Goal: Transaction & Acquisition: Purchase product/service

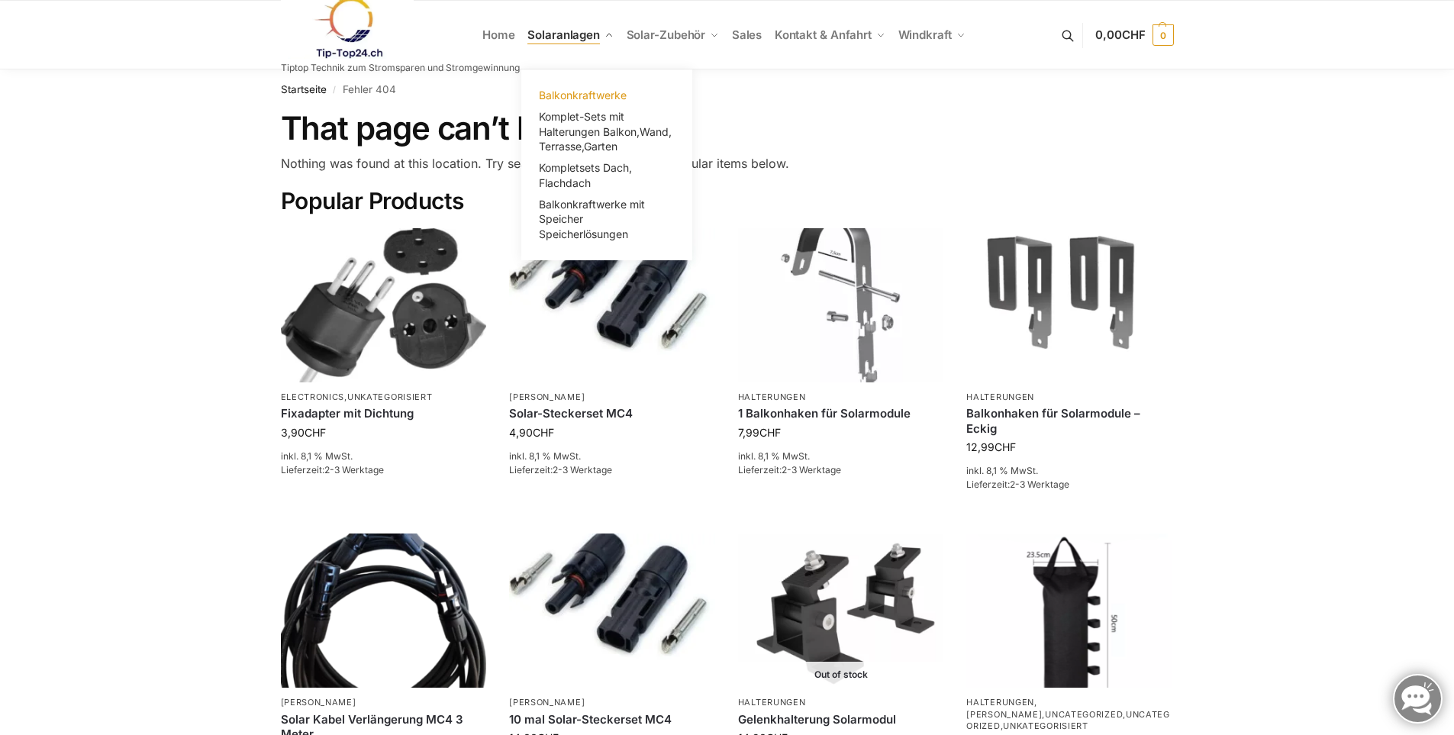
click at [575, 96] on span "Balkonkraftwerke" at bounding box center [583, 95] width 88 height 13
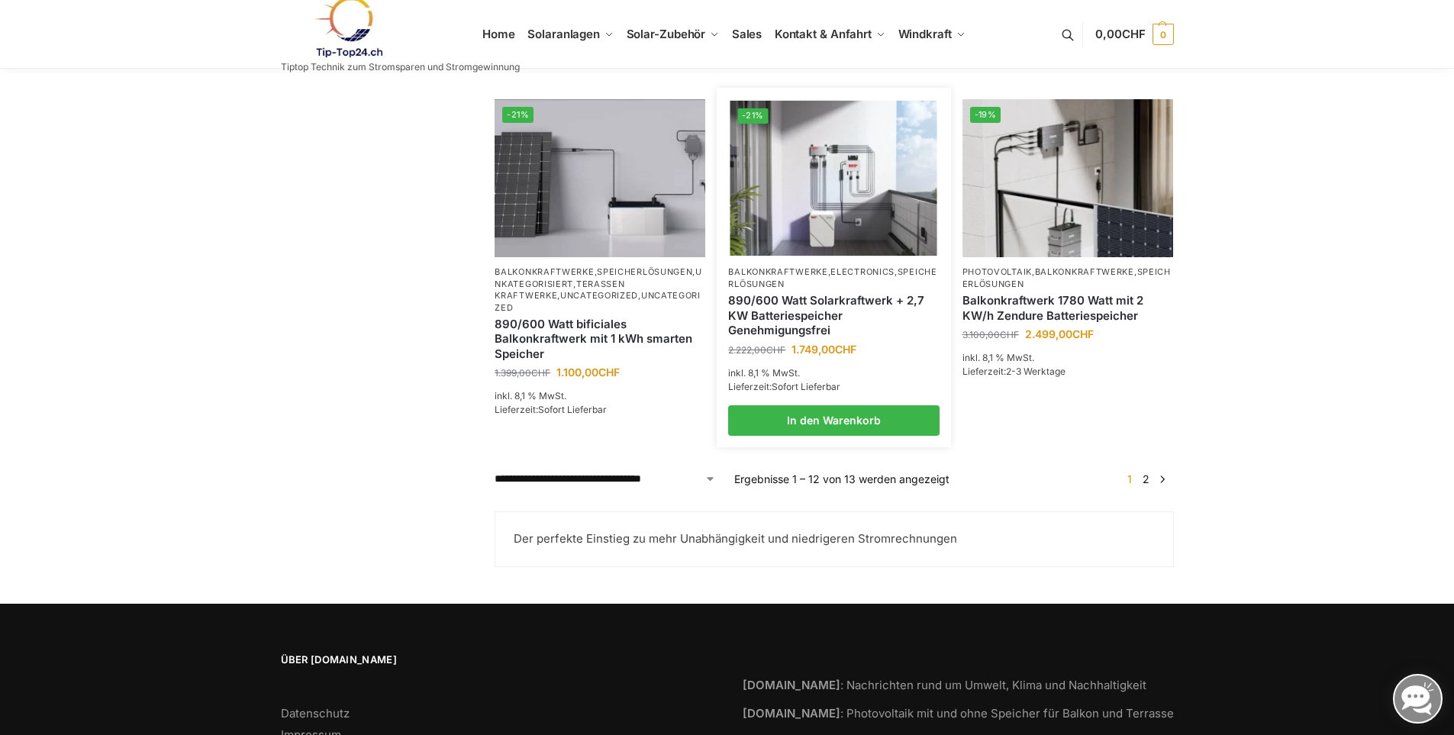
scroll to position [1297, 0]
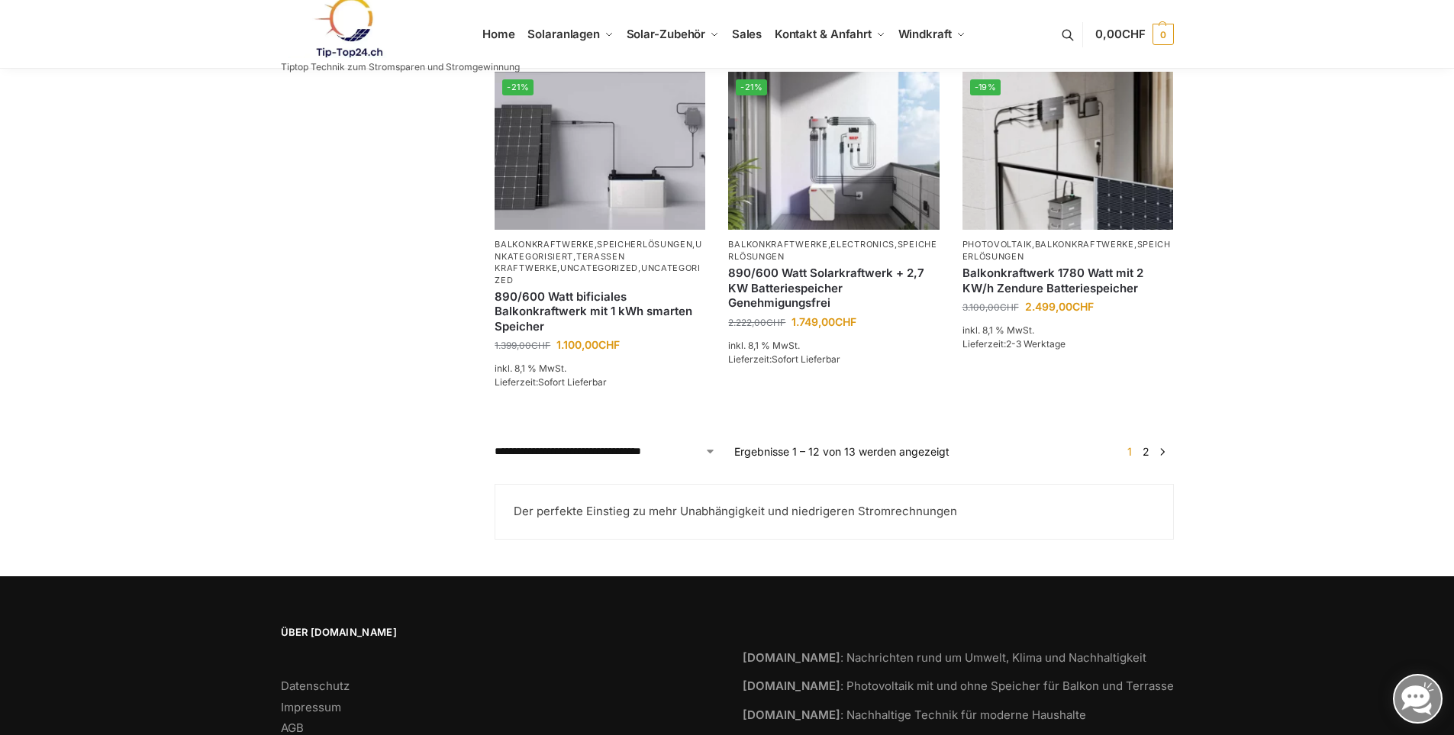
click at [1159, 459] on link "→" at bounding box center [1161, 451] width 11 height 16
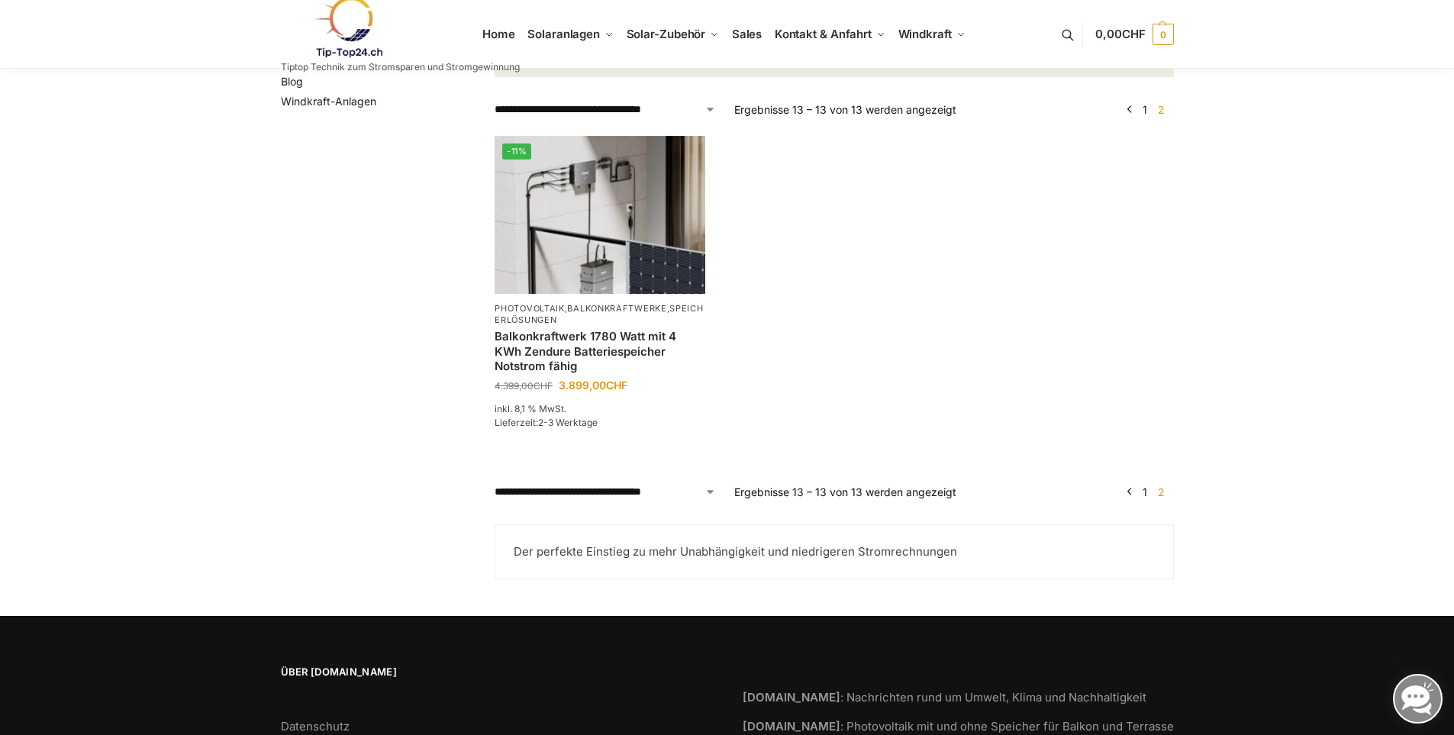
scroll to position [83, 0]
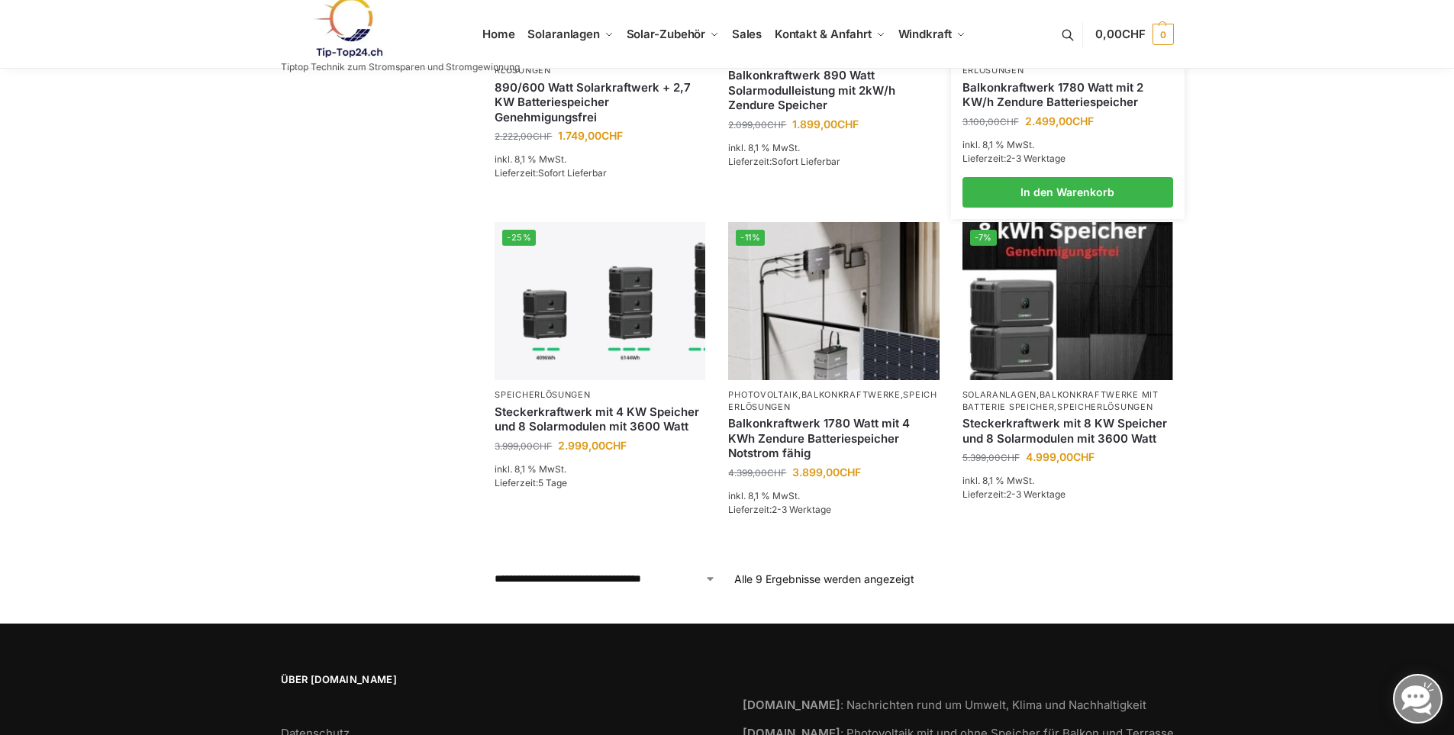
scroll to position [763, 0]
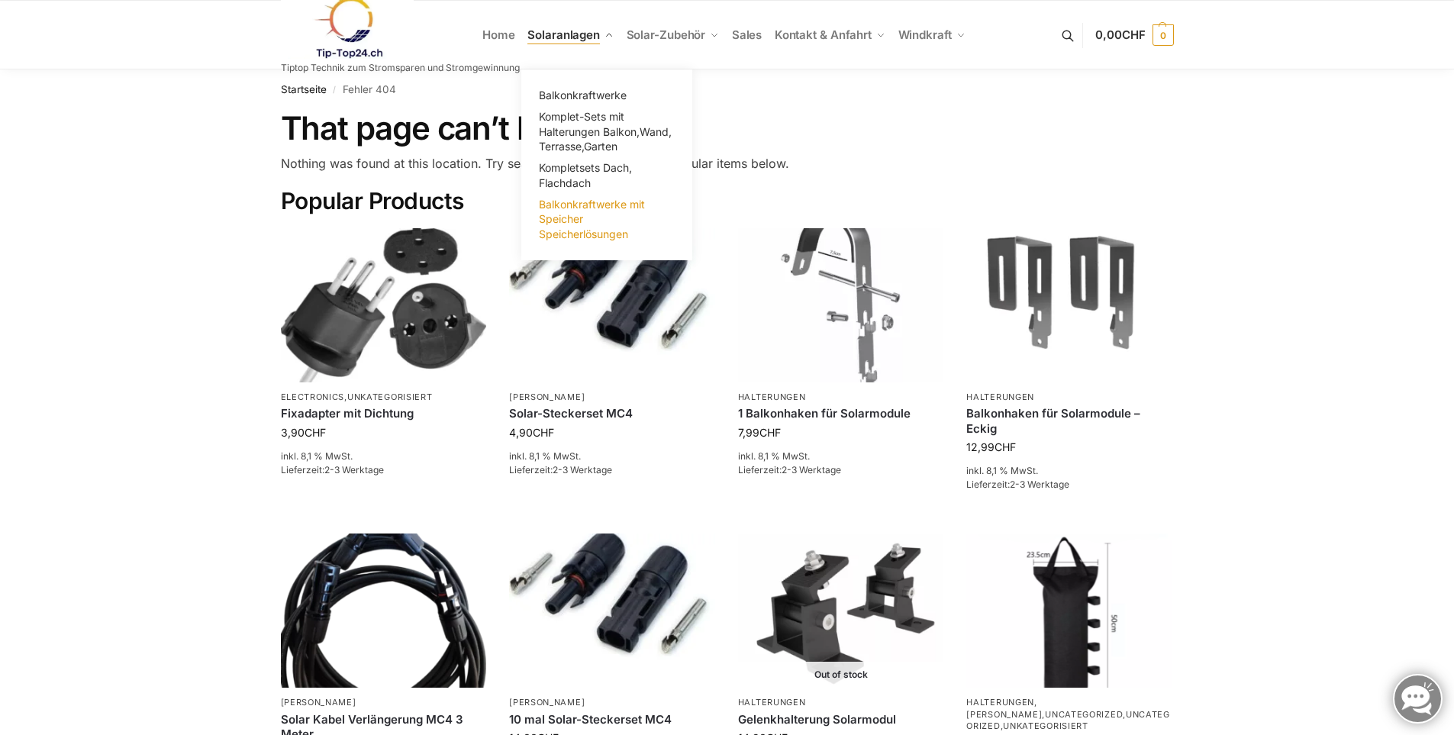
click at [577, 210] on span "Balkonkraftwerke mit Speicher Speicherlösungen" at bounding box center [592, 219] width 106 height 43
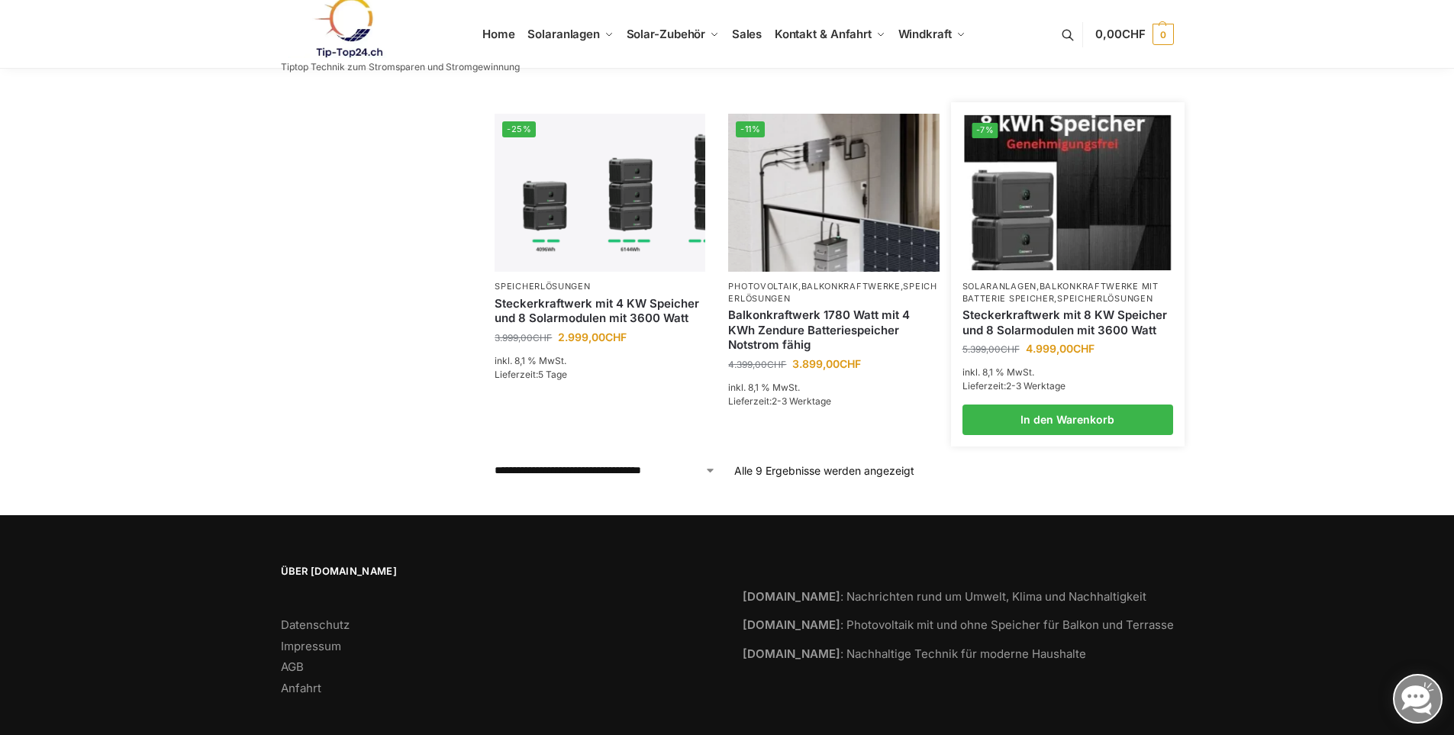
scroll to position [785, 0]
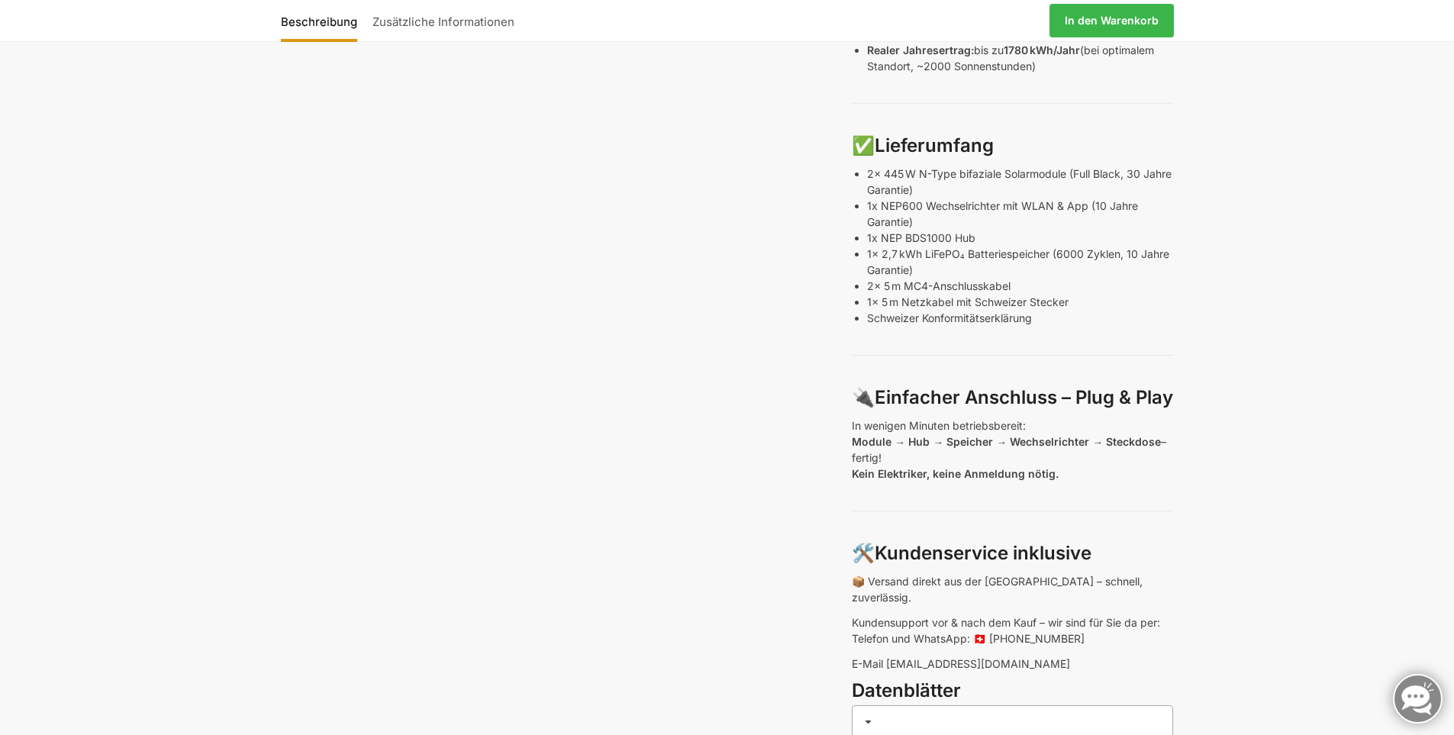
scroll to position [687, 0]
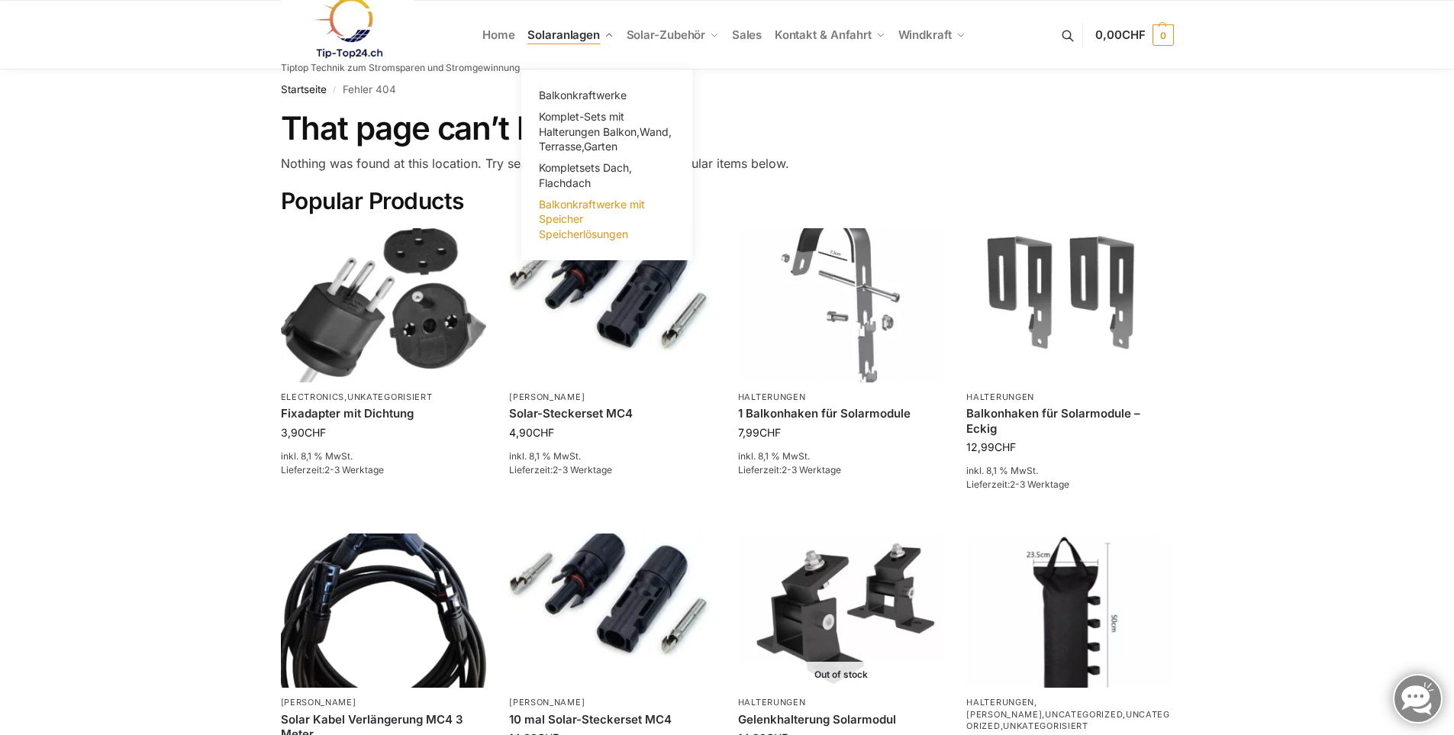
click at [565, 201] on span "Balkonkraftwerke mit Speicher Speicherlösungen" at bounding box center [592, 219] width 106 height 43
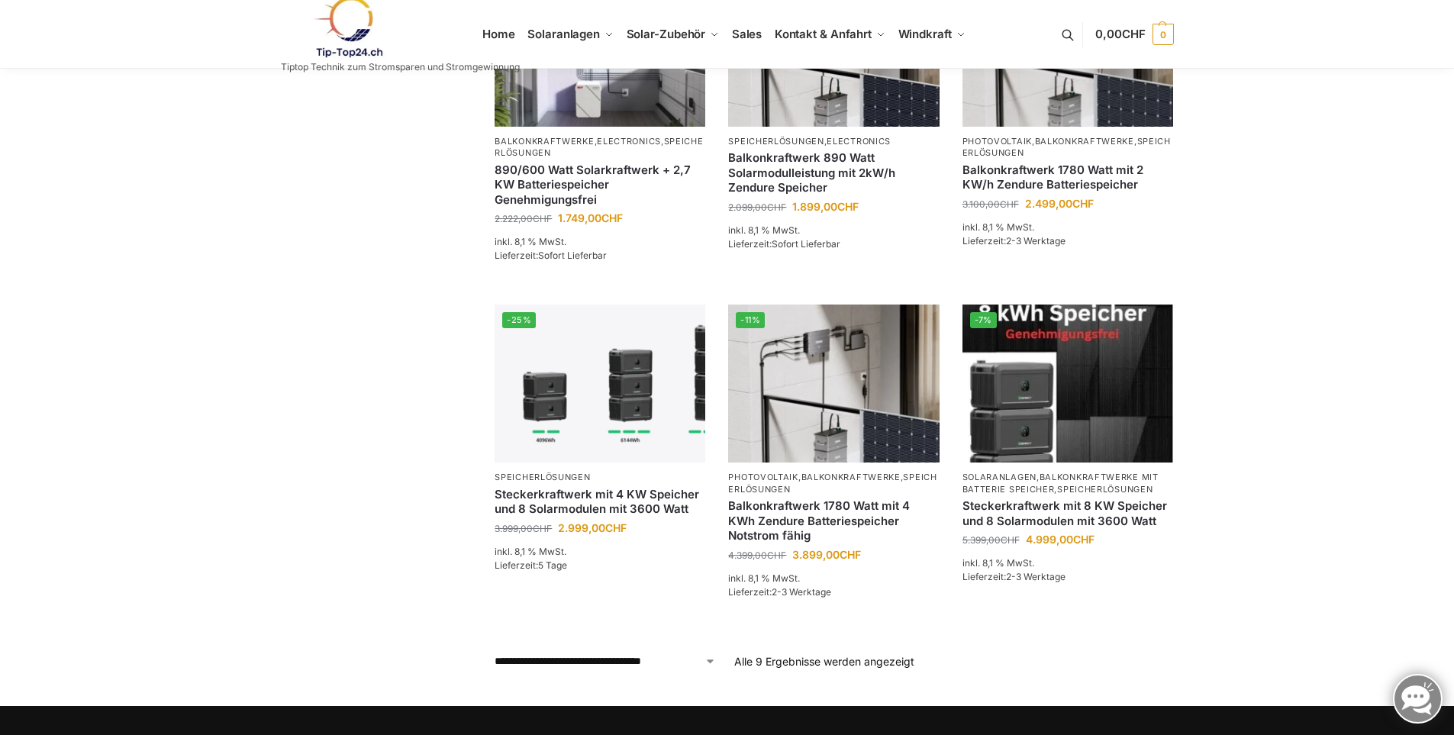
scroll to position [785, 0]
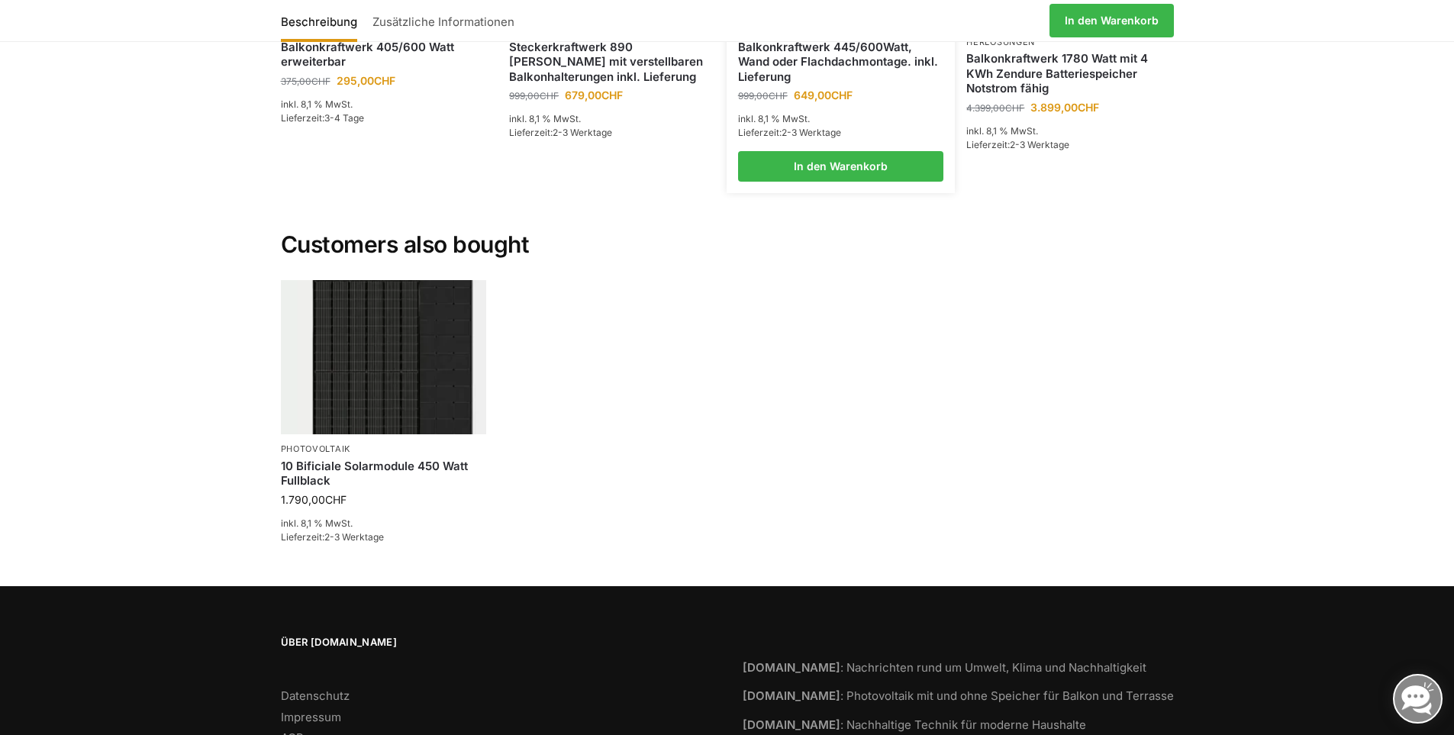
scroll to position [2137, 0]
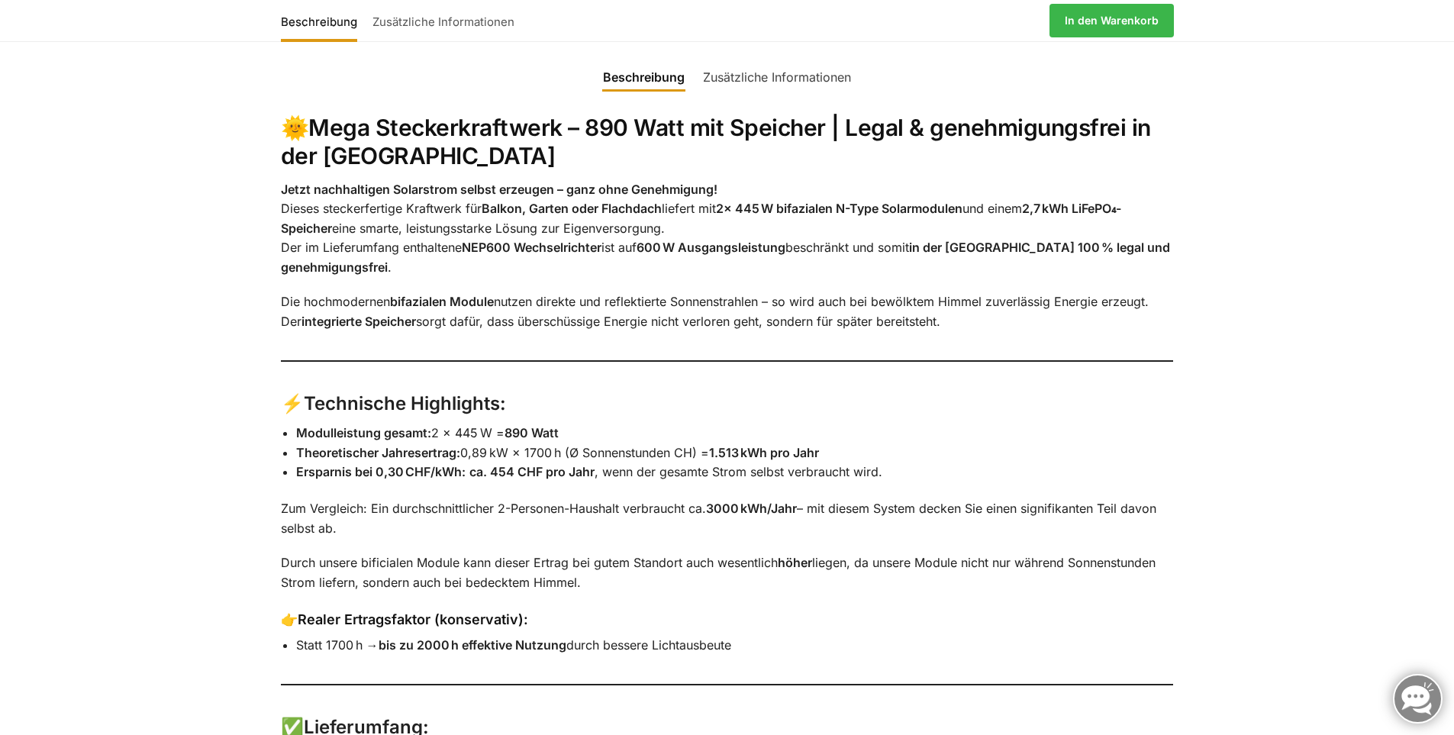
scroll to position [1755, 0]
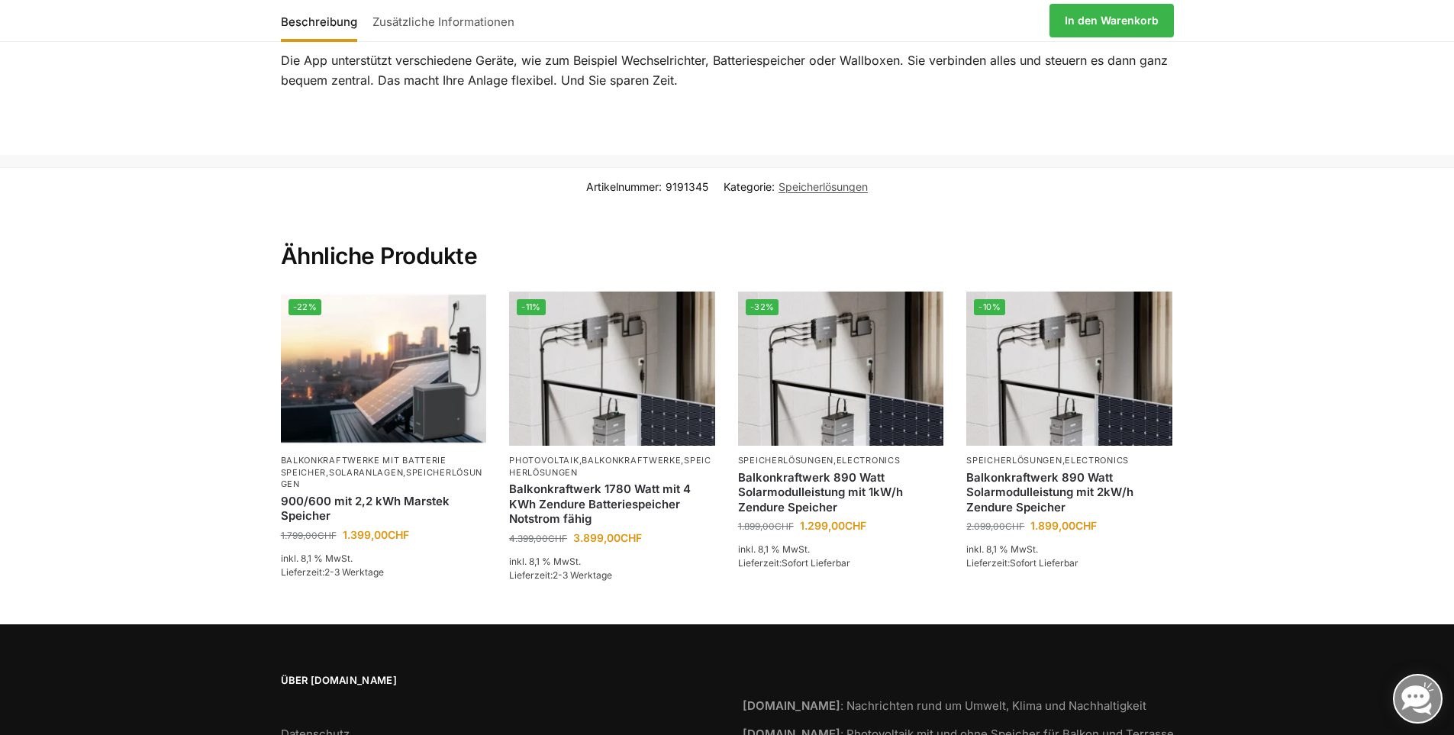
scroll to position [2694, 0]
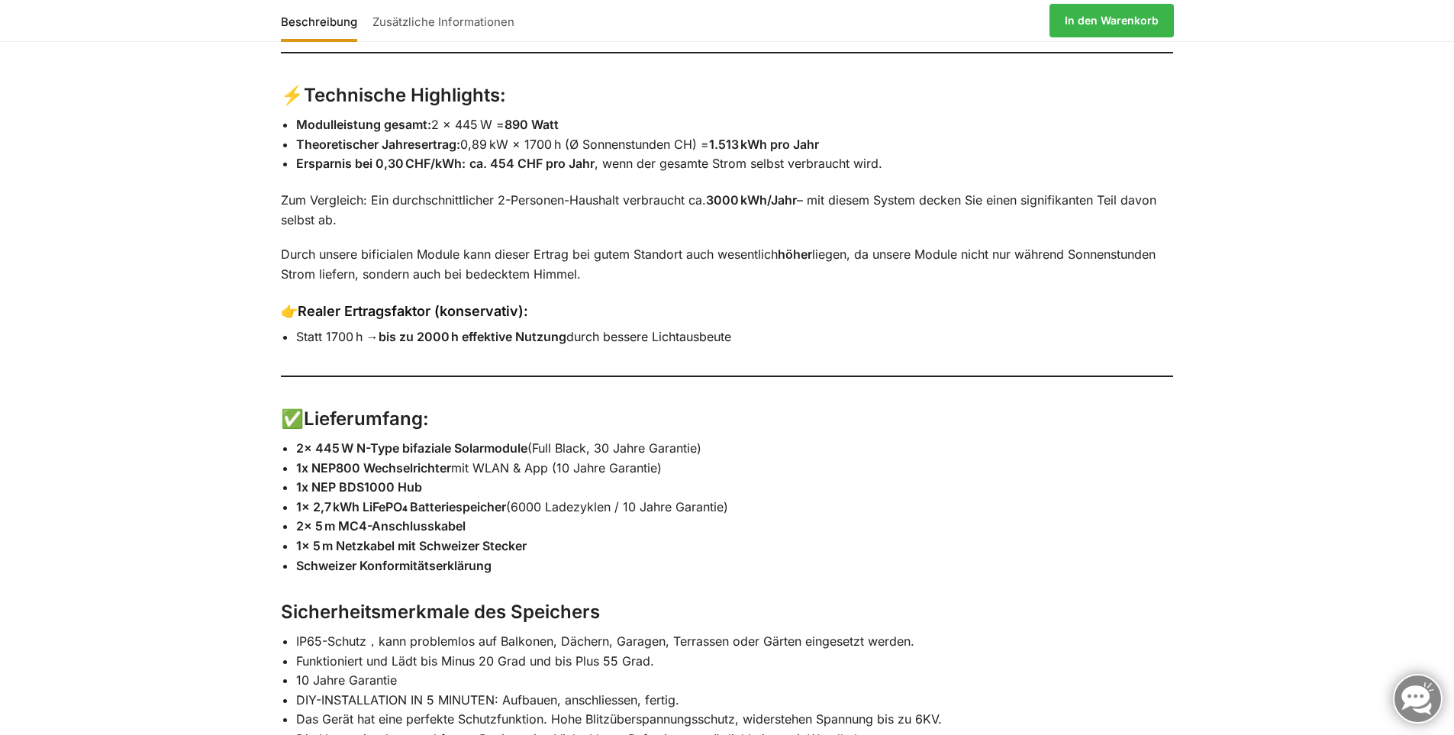
scroll to position [2060, 0]
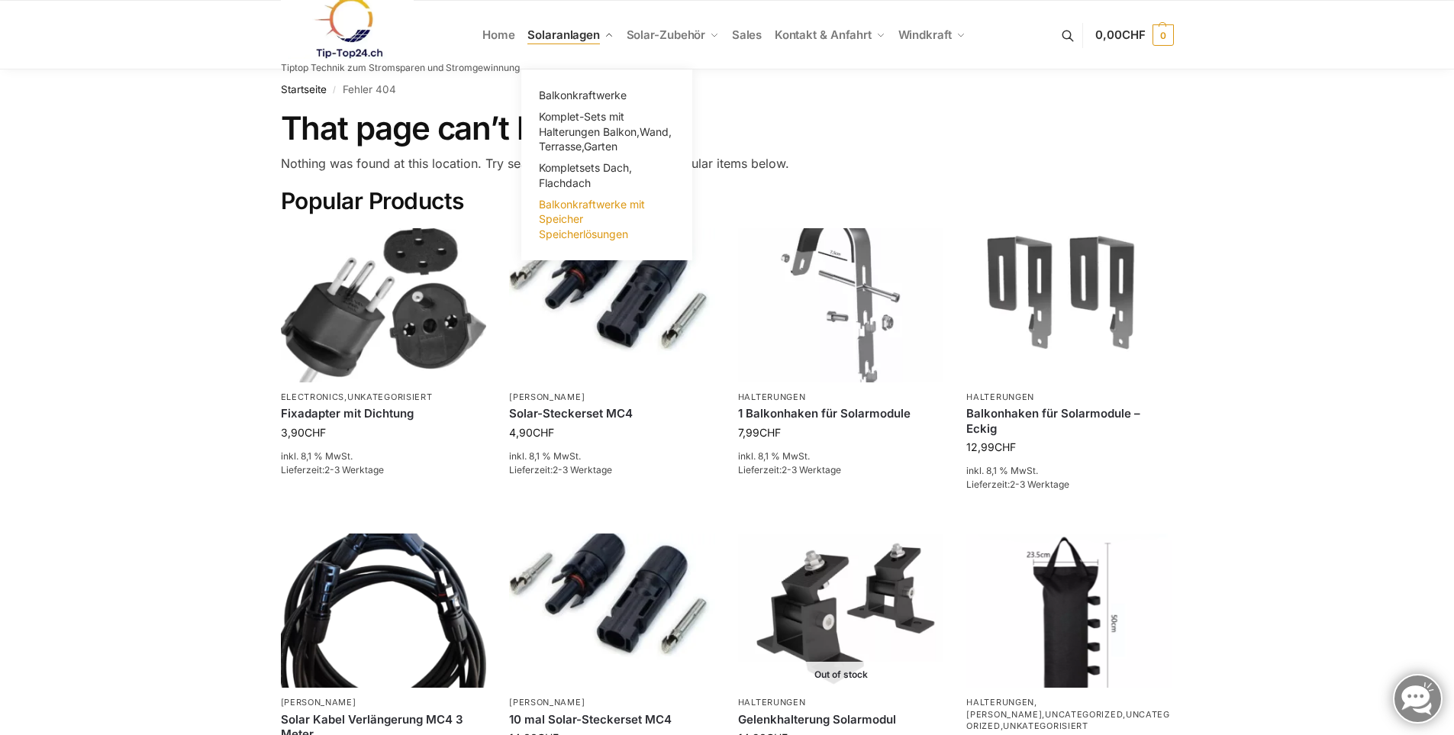
click at [565, 207] on span "Balkonkraftwerke mit Speicher Speicherlösungen" at bounding box center [592, 219] width 106 height 43
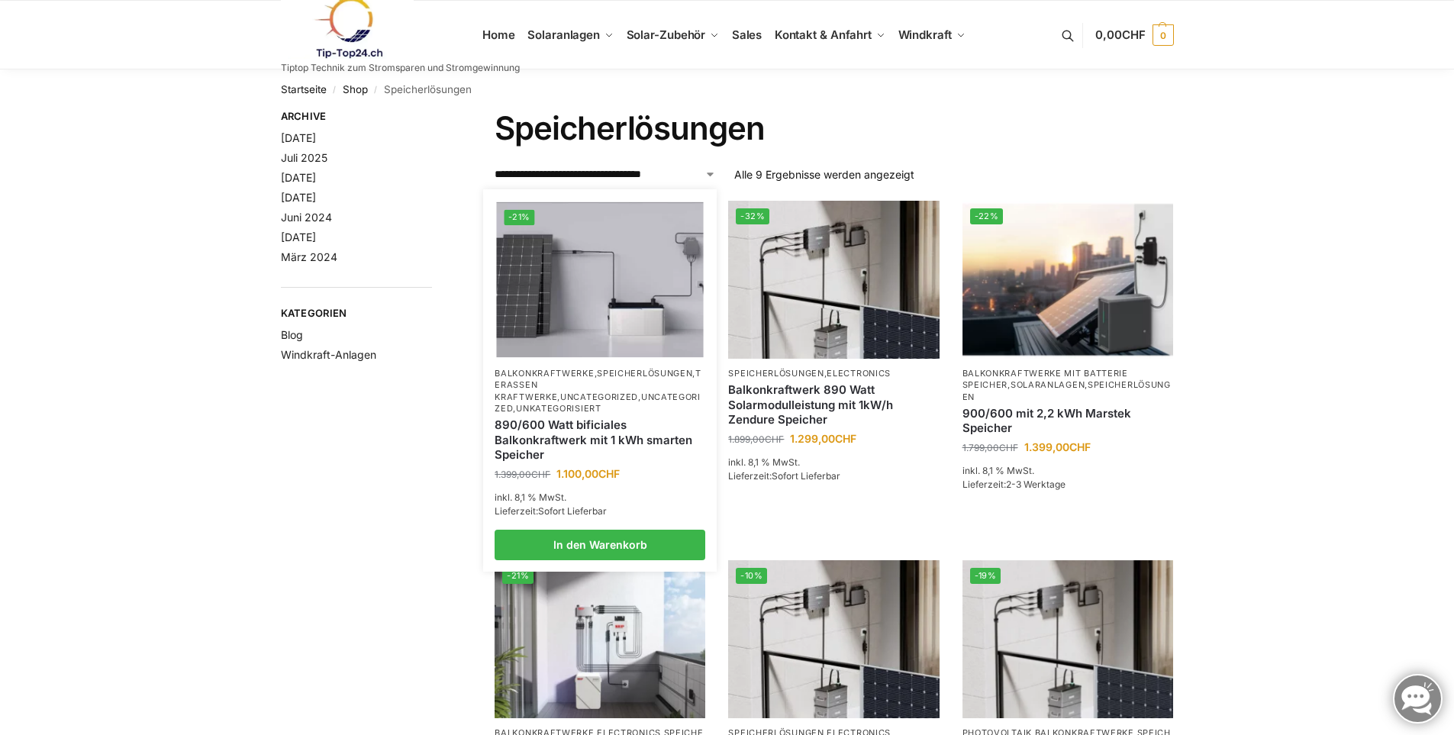
drag, startPoint x: 0, startPoint y: 0, endPoint x: 565, endPoint y: 207, distance: 602.1
click at [565, 207] on img at bounding box center [600, 279] width 207 height 155
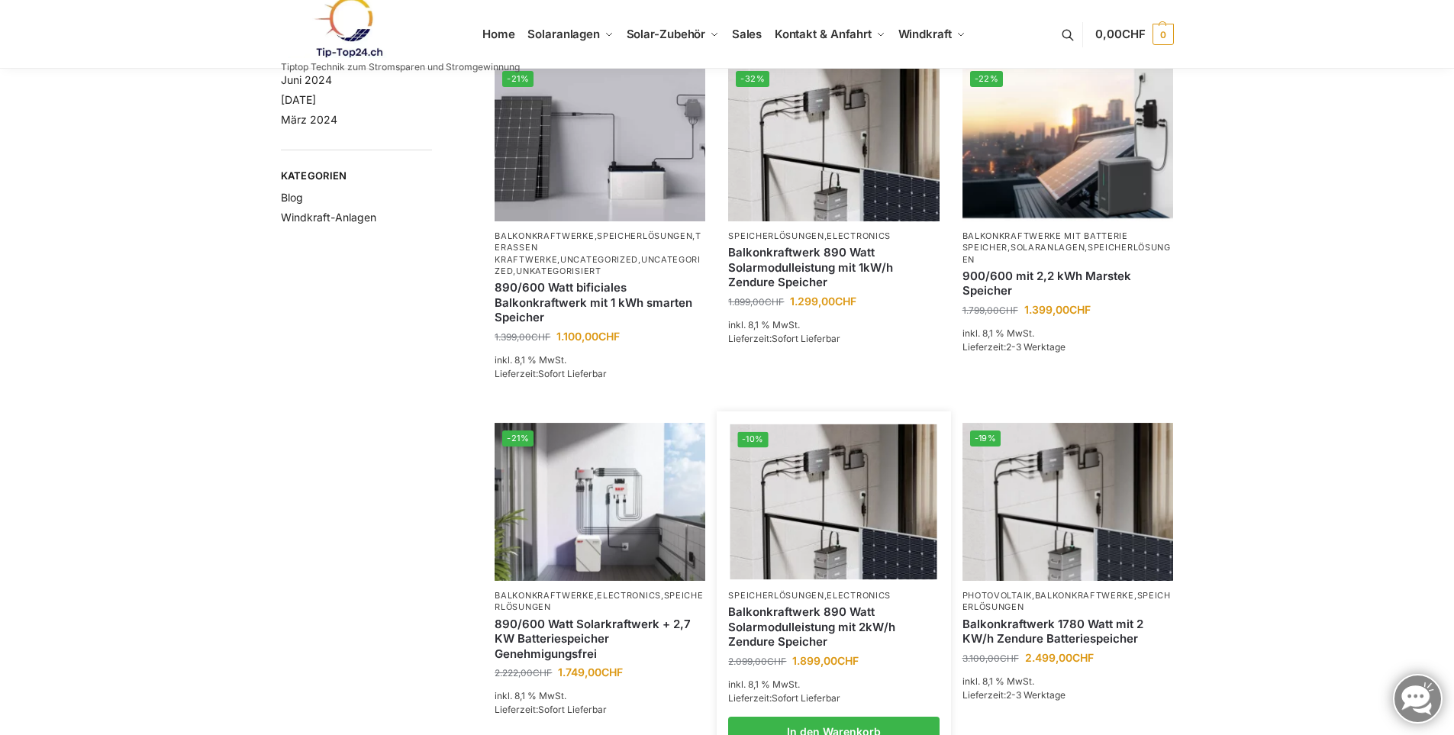
scroll to position [153, 0]
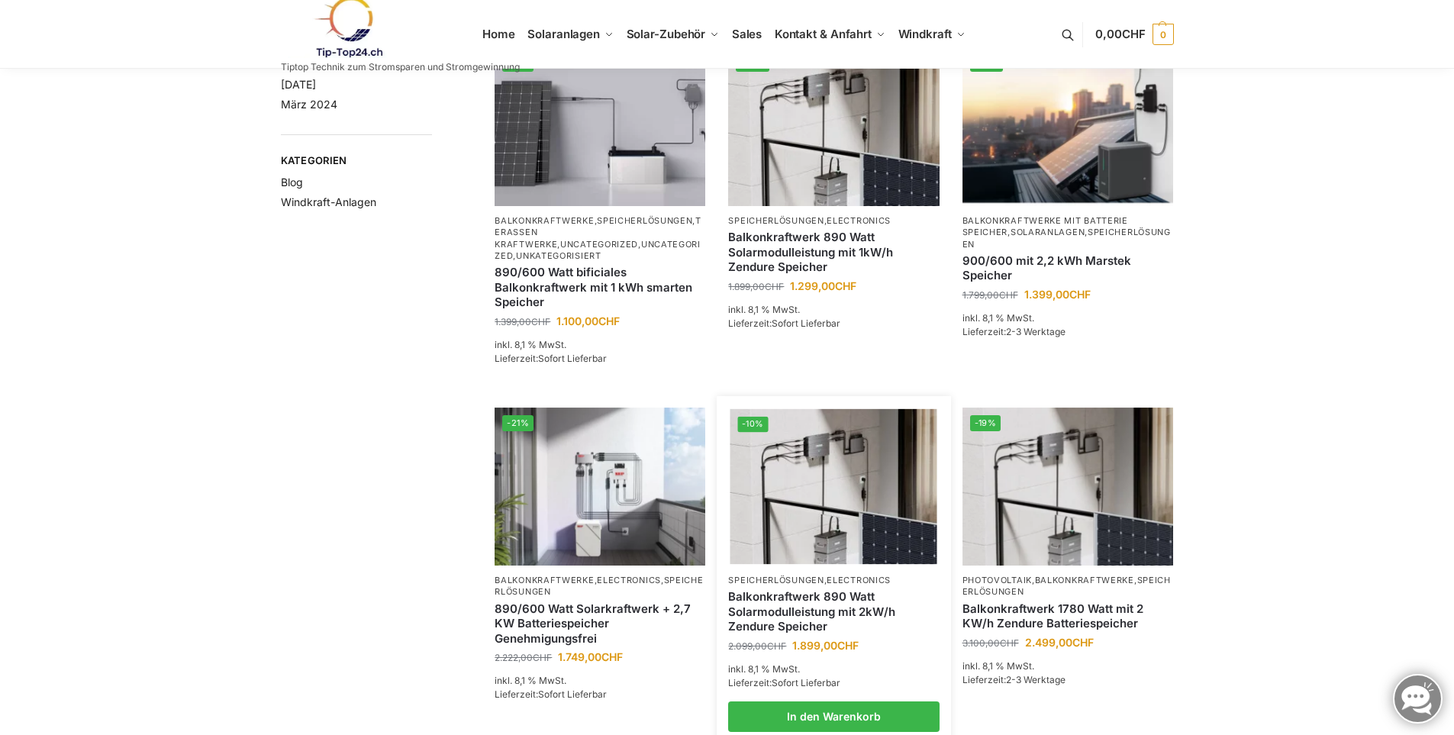
click at [826, 471] on img at bounding box center [833, 486] width 207 height 155
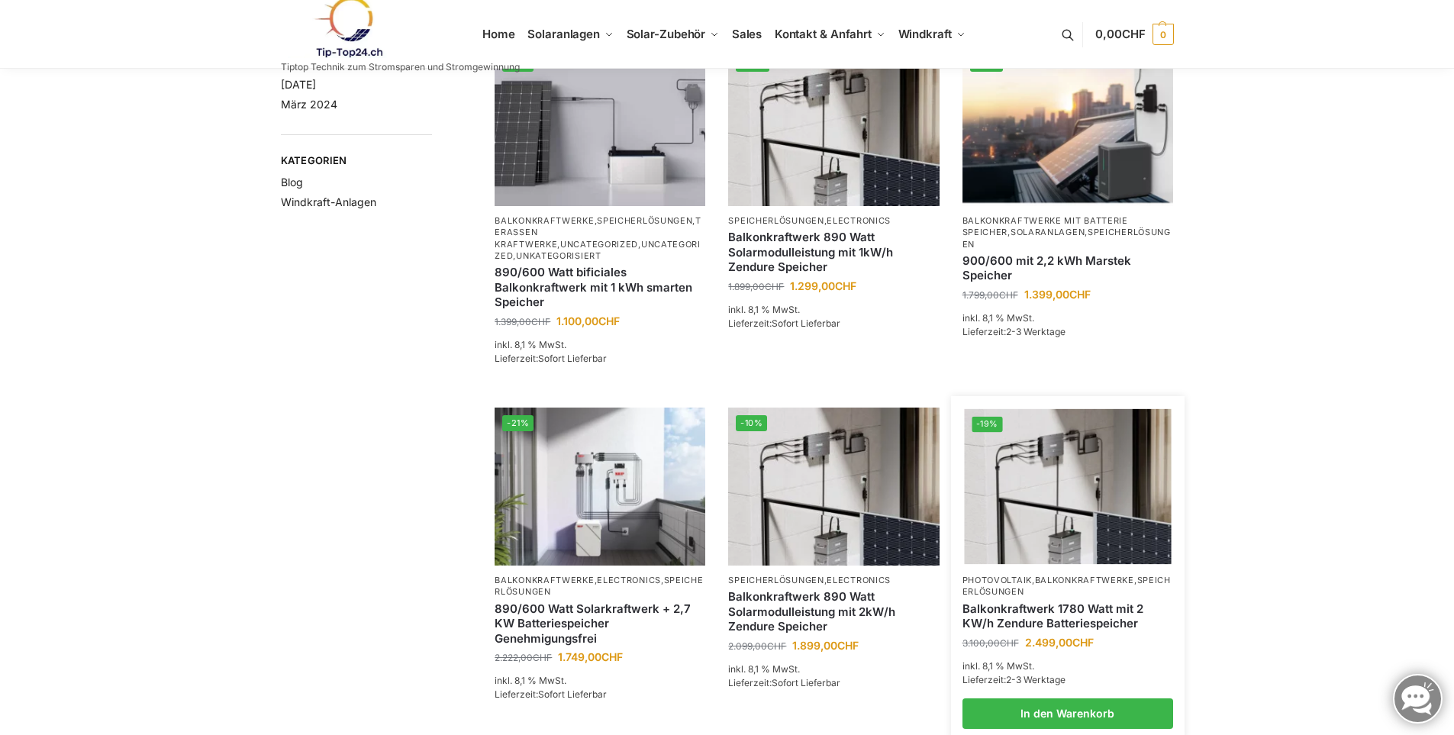
click at [1083, 523] on img at bounding box center [1067, 486] width 207 height 155
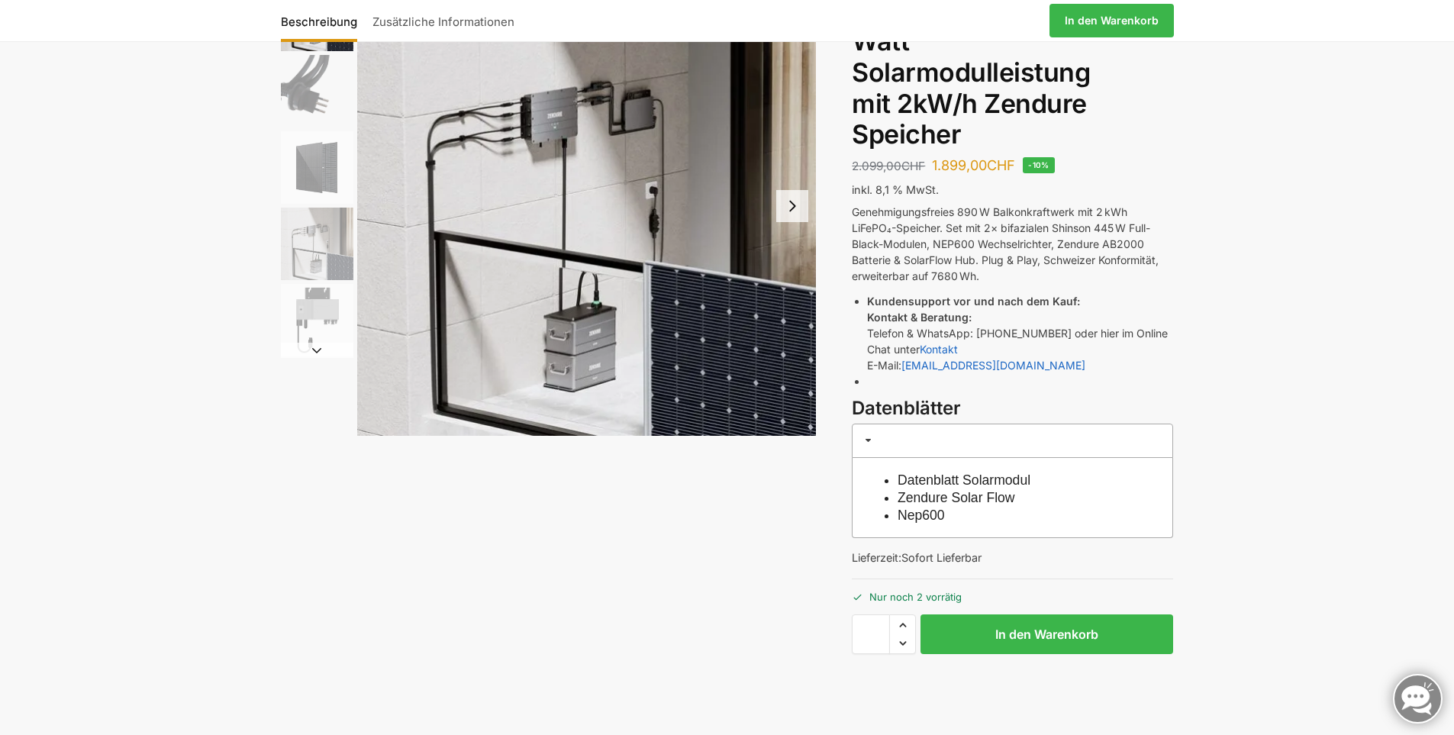
scroll to position [229, 0]
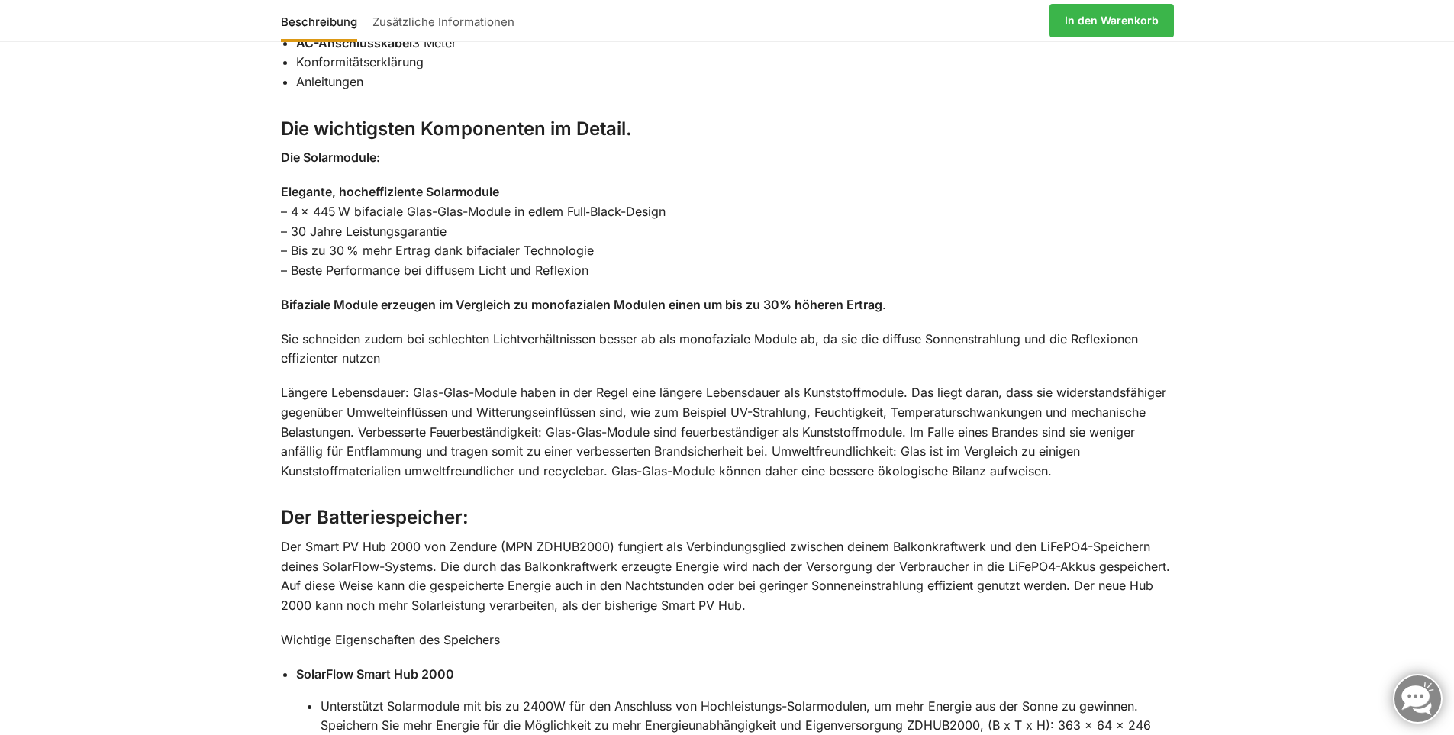
scroll to position [1602, 0]
